Goal: Task Accomplishment & Management: Use online tool/utility

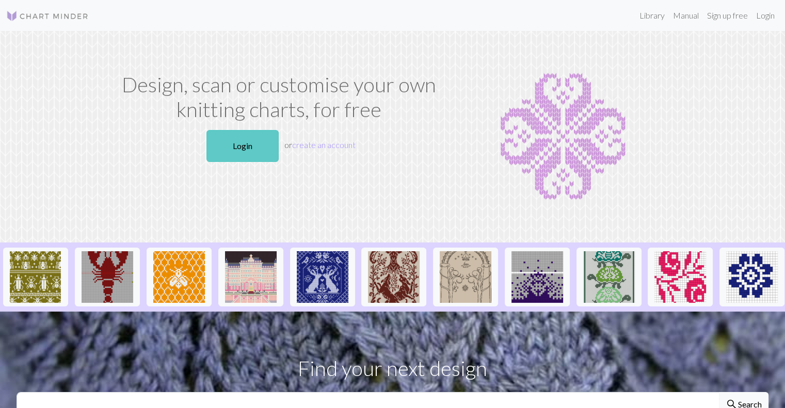
click at [253, 137] on link "Login" at bounding box center [243, 146] width 72 height 32
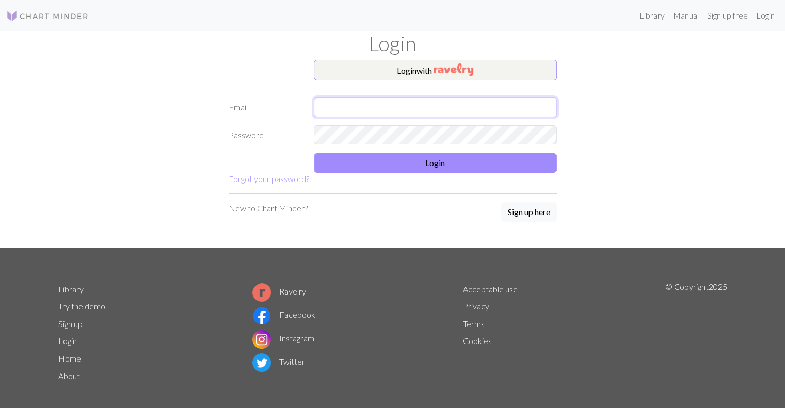
click at [343, 103] on input "text" at bounding box center [435, 108] width 243 height 20
type input "[EMAIL_ADDRESS][PERSON_NAME][DOMAIN_NAME]"
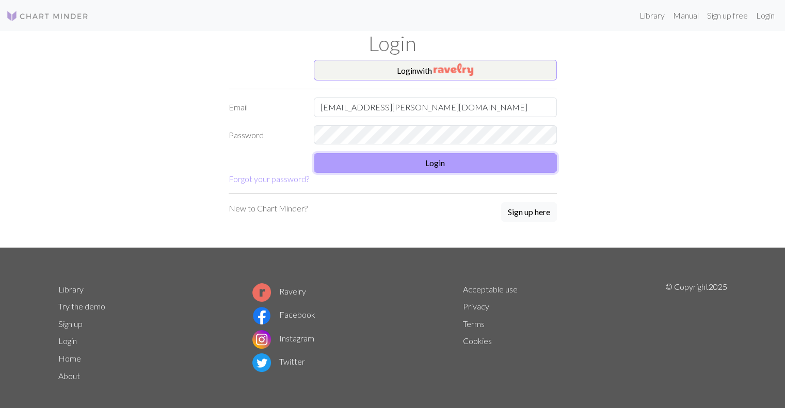
click at [376, 164] on button "Login" at bounding box center [435, 163] width 243 height 20
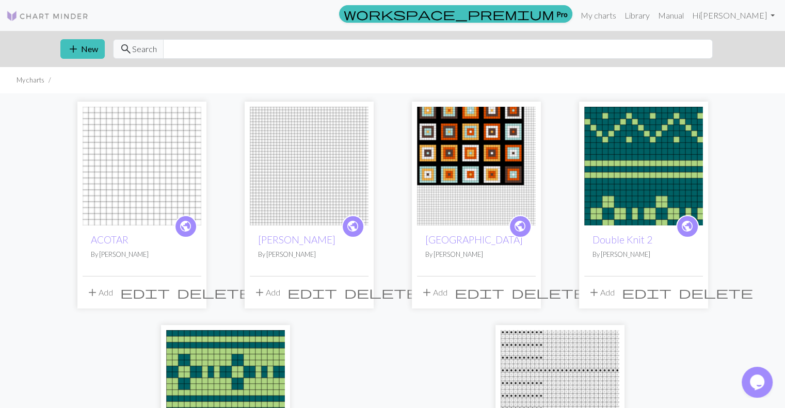
click at [191, 285] on button "delete" at bounding box center [214, 293] width 82 height 20
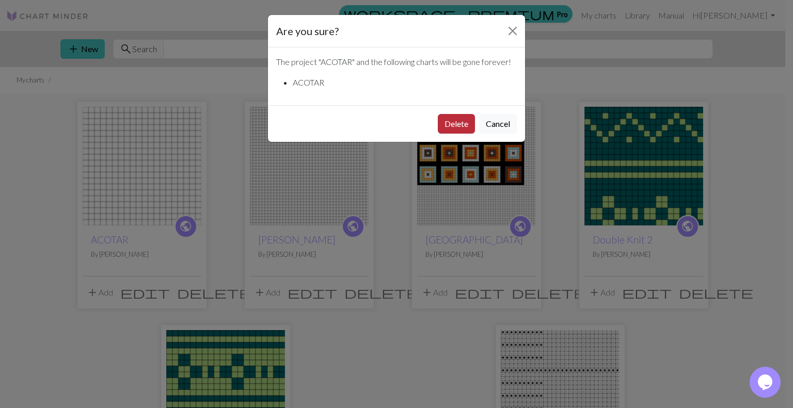
click at [460, 125] on button "Delete" at bounding box center [456, 124] width 37 height 20
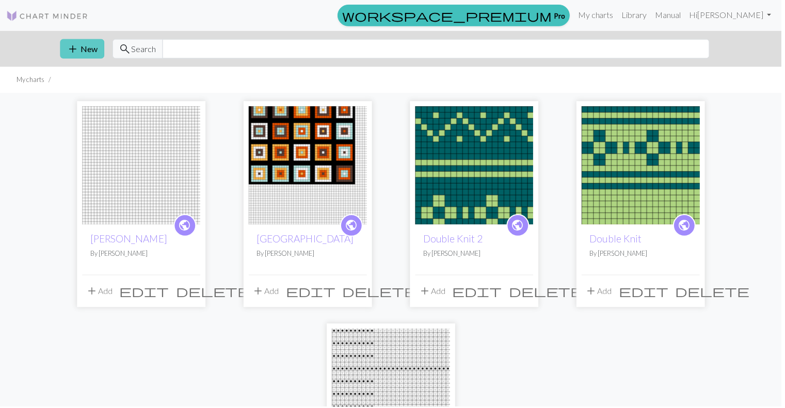
click at [89, 51] on button "add New" at bounding box center [82, 49] width 44 height 20
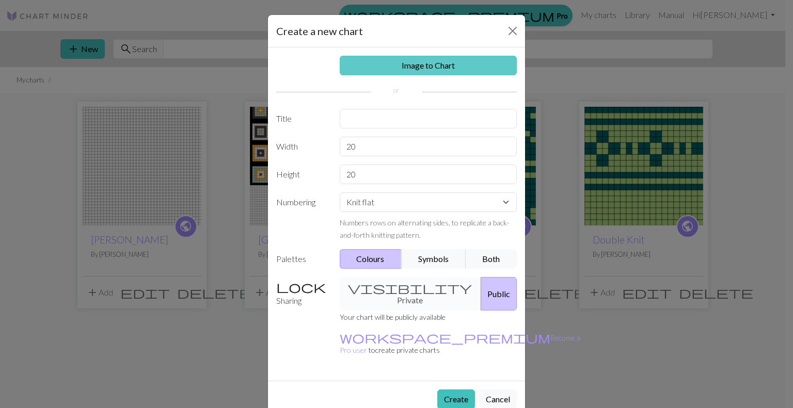
click at [414, 65] on link "Image to Chart" at bounding box center [429, 66] width 178 height 20
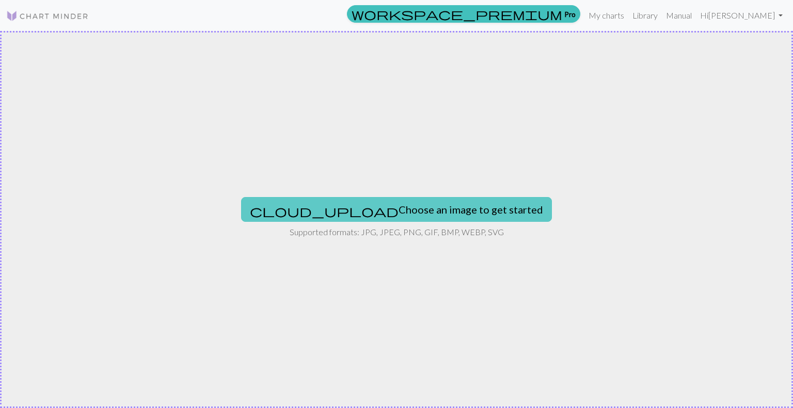
click at [407, 206] on button "cloud_upload Choose an image to get started" at bounding box center [396, 209] width 311 height 25
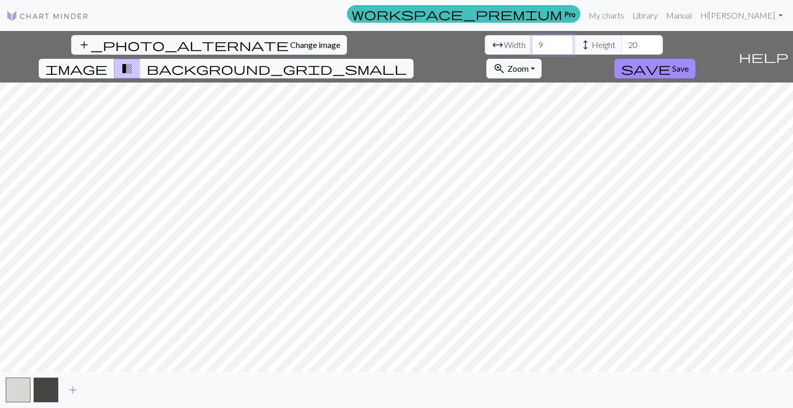
click at [532, 46] on input "9" at bounding box center [552, 45] width 41 height 20
type input "50"
click at [622, 46] on input "20" at bounding box center [642, 45] width 41 height 20
type input "2"
type input "200"
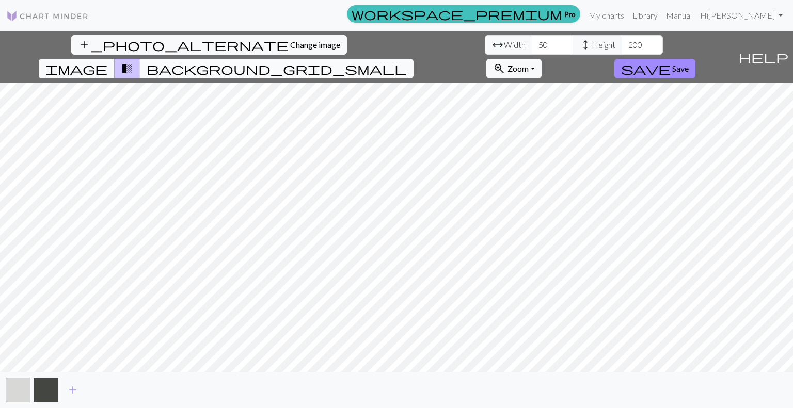
click at [407, 61] on span "background_grid_small" at bounding box center [277, 68] width 260 height 14
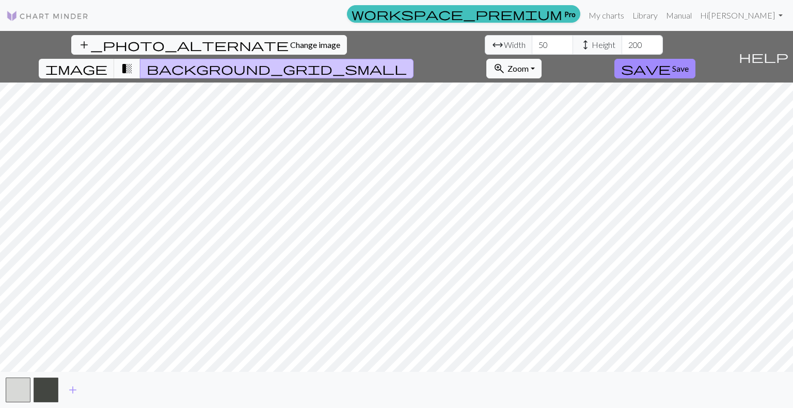
click at [133, 61] on span "transition_fade" at bounding box center [127, 68] width 12 height 14
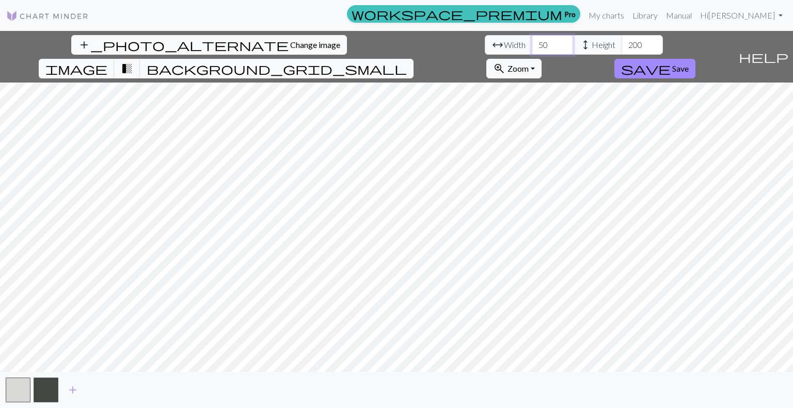
click at [532, 44] on input "50" at bounding box center [552, 45] width 41 height 20
type input "5"
type input "40"
click at [622, 46] on input "200" at bounding box center [642, 45] width 41 height 20
type input "2"
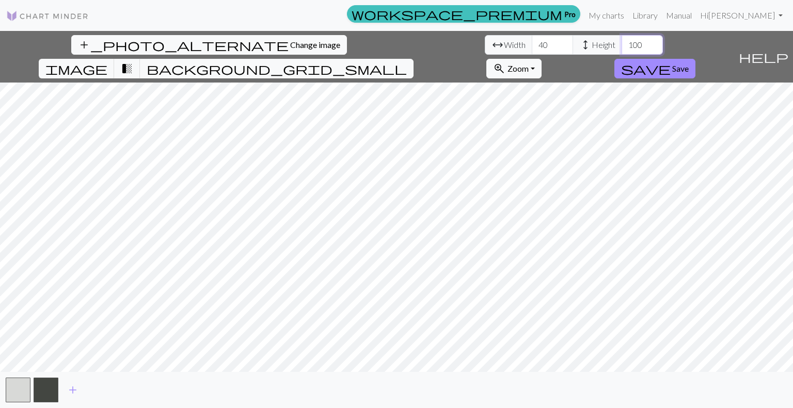
type input "100"
click at [532, 49] on input "40" at bounding box center [552, 45] width 41 height 20
type input "4"
type input "50"
click at [622, 46] on input "100" at bounding box center [642, 45] width 41 height 20
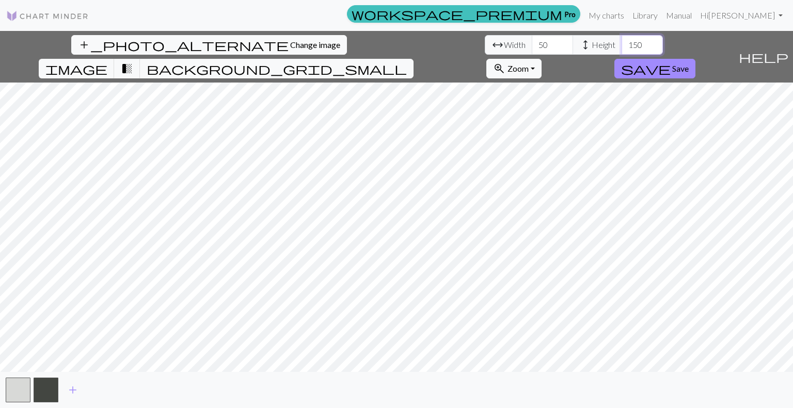
type input "150"
click at [689, 64] on span "Save" at bounding box center [680, 69] width 17 height 10
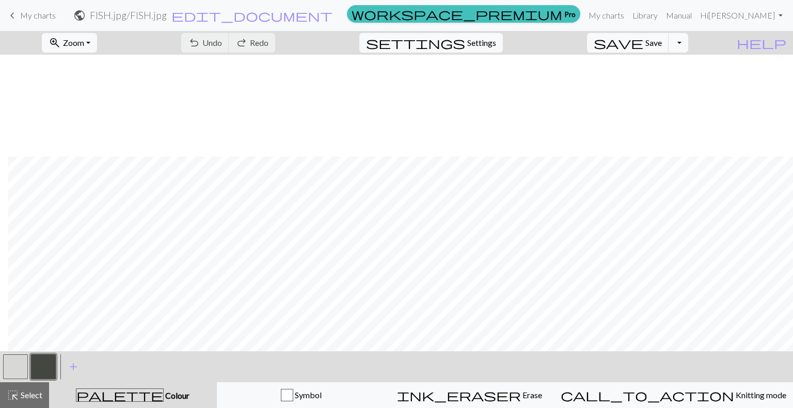
scroll to position [1306, 46]
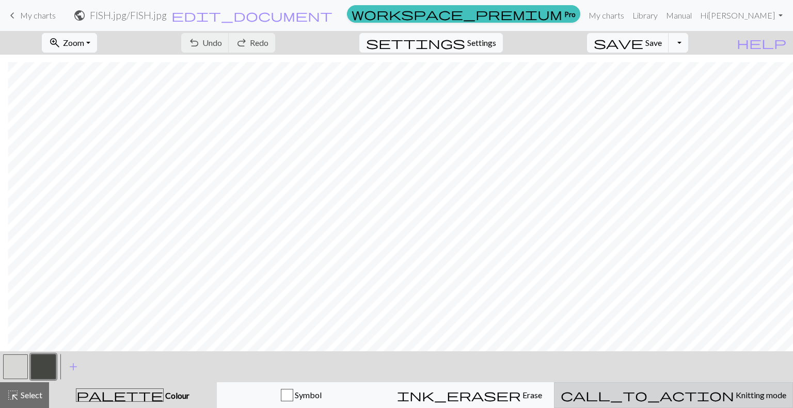
click at [690, 403] on button "call_to_action Knitting mode Knitting mode" at bounding box center [673, 396] width 239 height 26
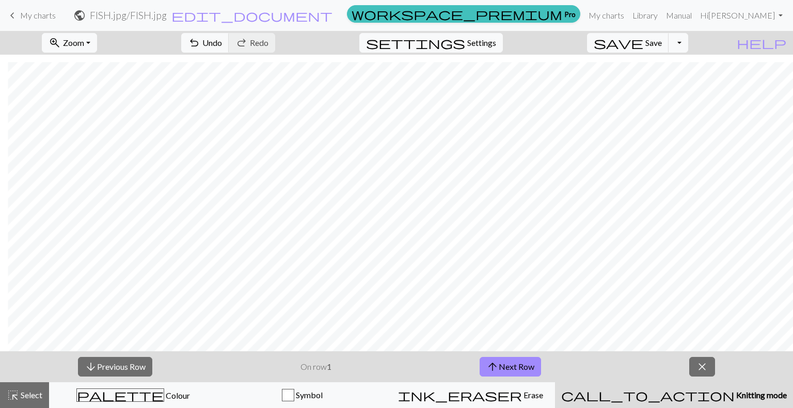
click at [659, 397] on div "call_to_action Knitting mode Knitting mode" at bounding box center [674, 395] width 226 height 12
click at [702, 373] on span "close" at bounding box center [702, 367] width 12 height 14
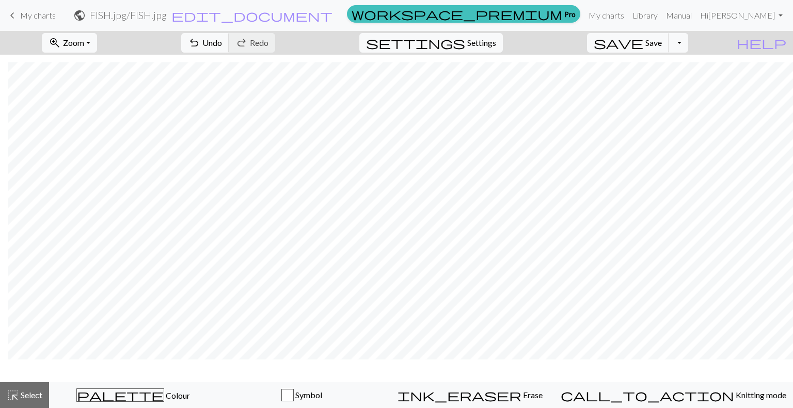
scroll to position [1275, 46]
click at [643, 39] on span "save" at bounding box center [619, 43] width 50 height 14
